Goal: Transaction & Acquisition: Obtain resource

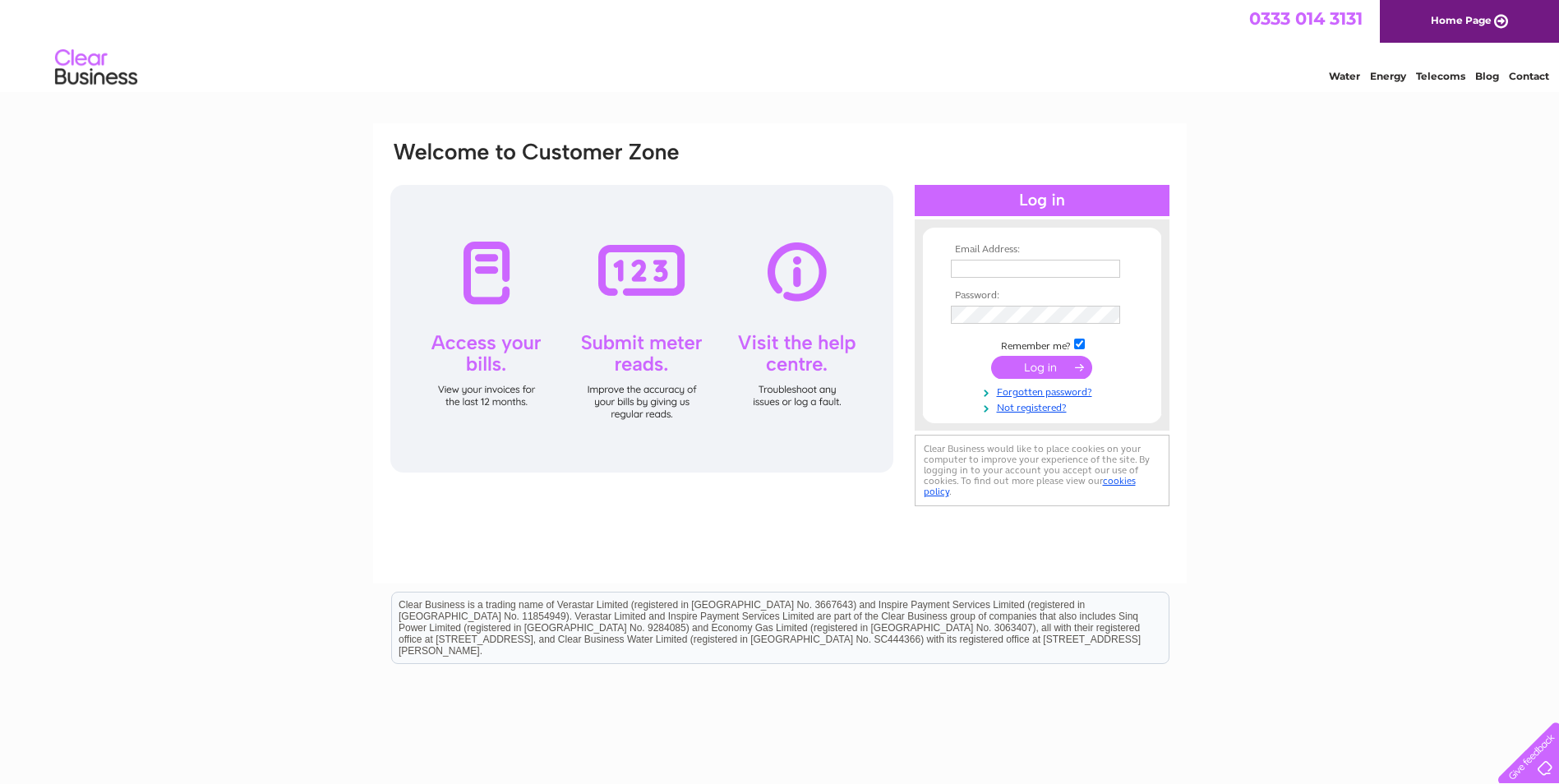
type input "accountsnilesbakery@btconnect.com"
click at [1056, 367] on input "submit" at bounding box center [1042, 367] width 101 height 23
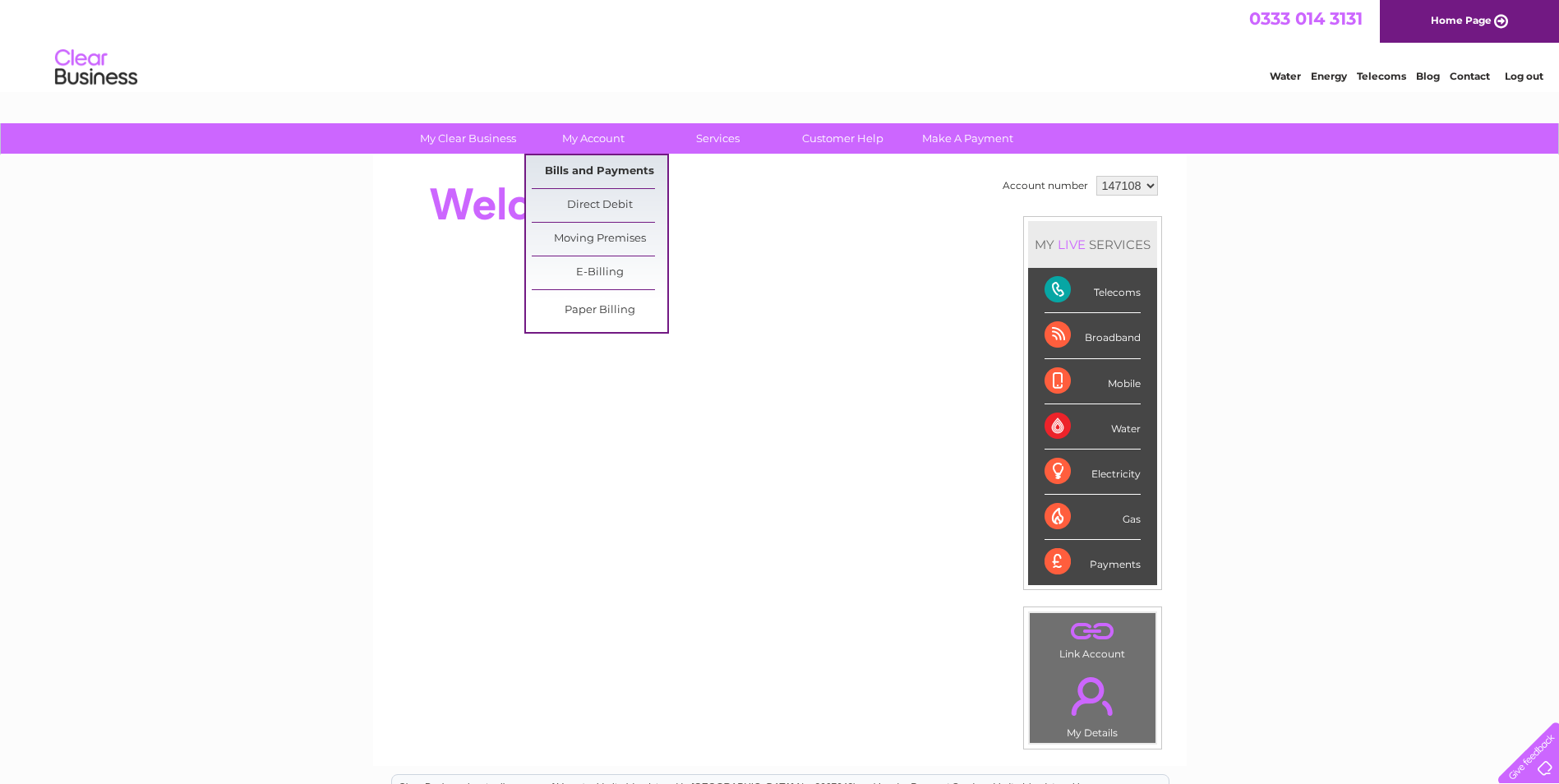
click at [592, 165] on link "Bills and Payments" at bounding box center [599, 172] width 136 height 33
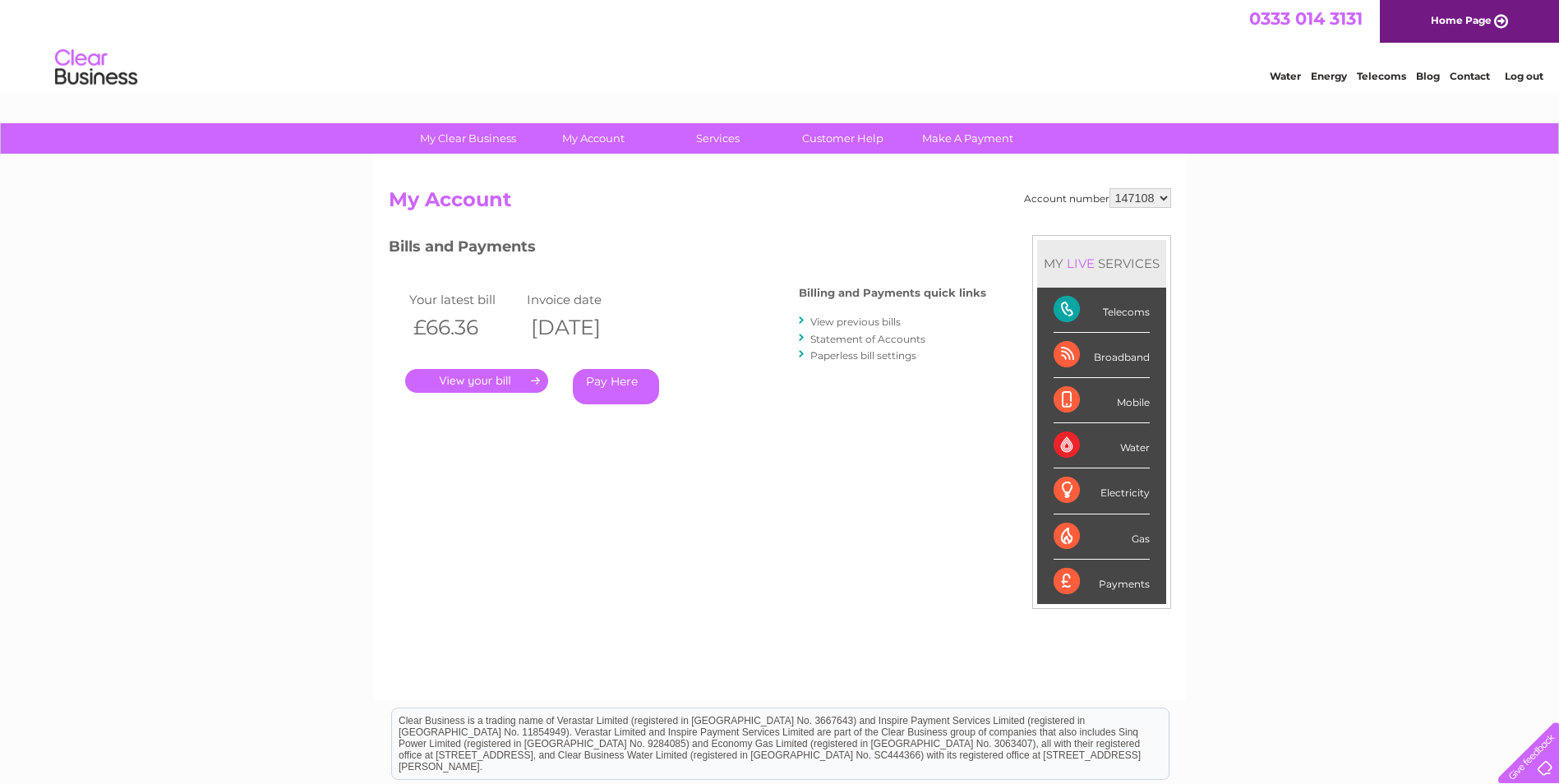
click at [517, 378] on link "." at bounding box center [477, 380] width 143 height 24
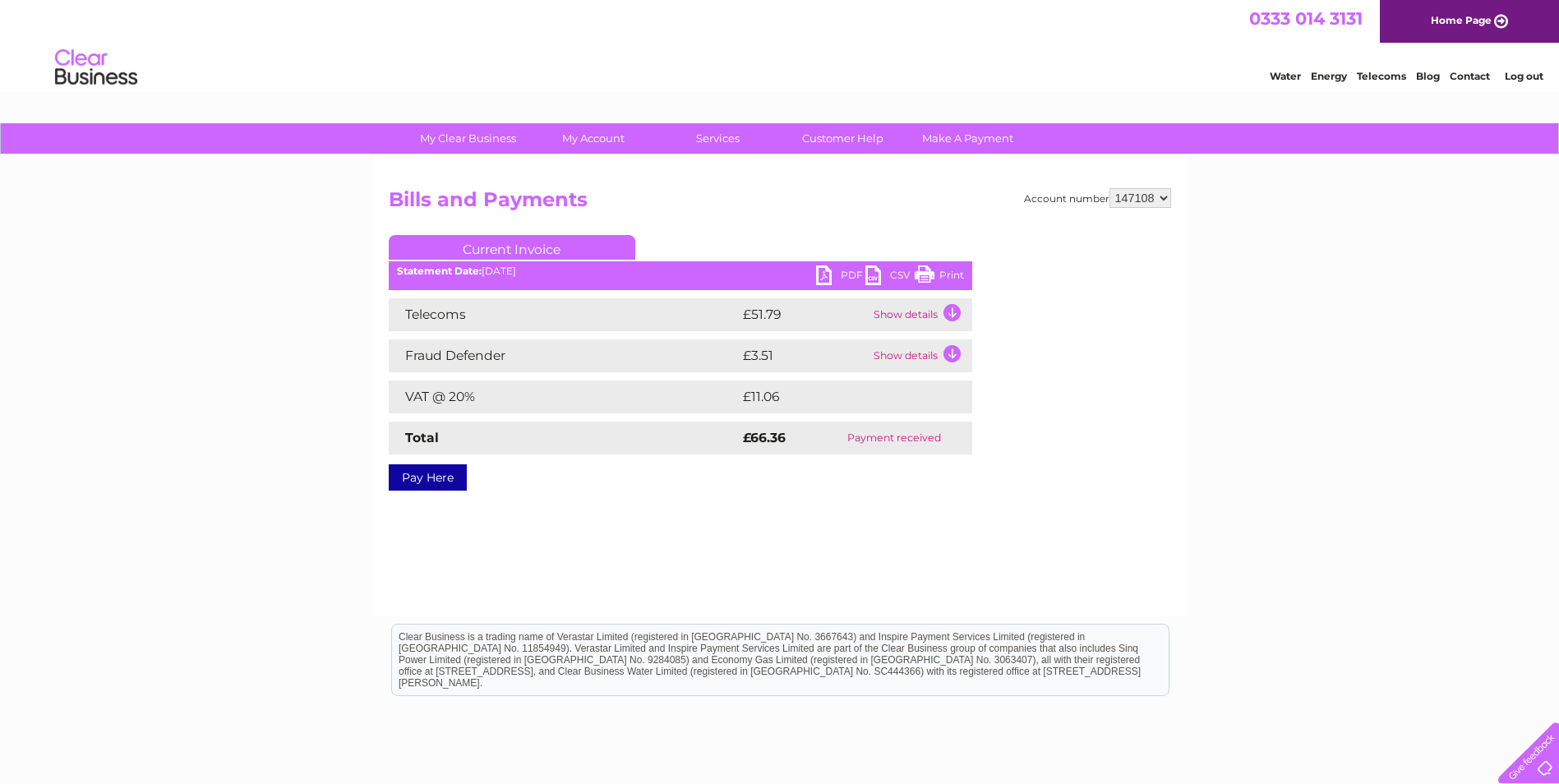
click at [845, 274] on link "PDF" at bounding box center [841, 277] width 49 height 24
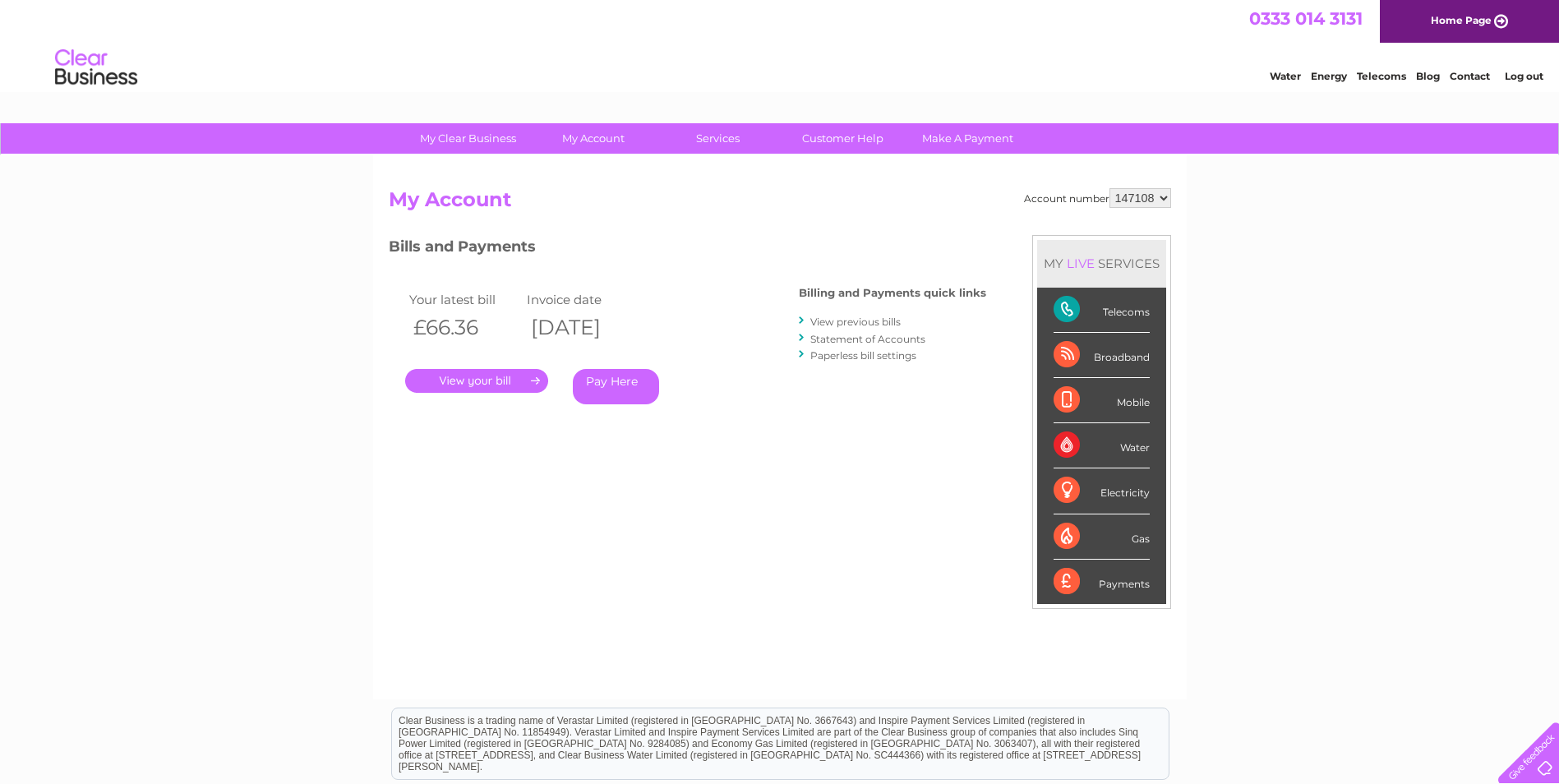
click at [854, 319] on link "View previous bills" at bounding box center [856, 321] width 91 height 12
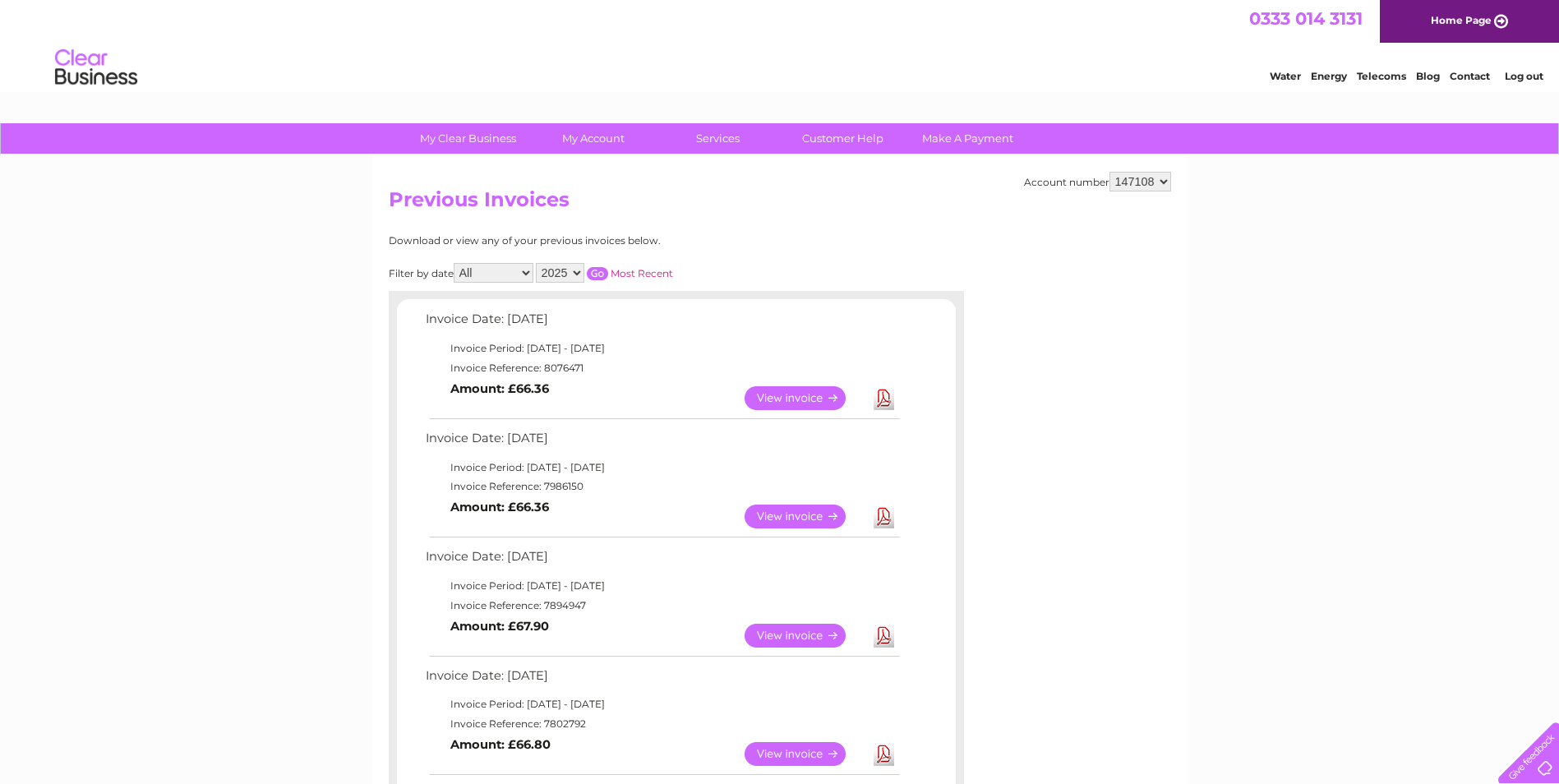
click at [885, 511] on link "Download" at bounding box center [883, 516] width 21 height 24
click at [1513, 71] on link "Log out" at bounding box center [1524, 76] width 39 height 12
